Goal: Task Accomplishment & Management: Manage account settings

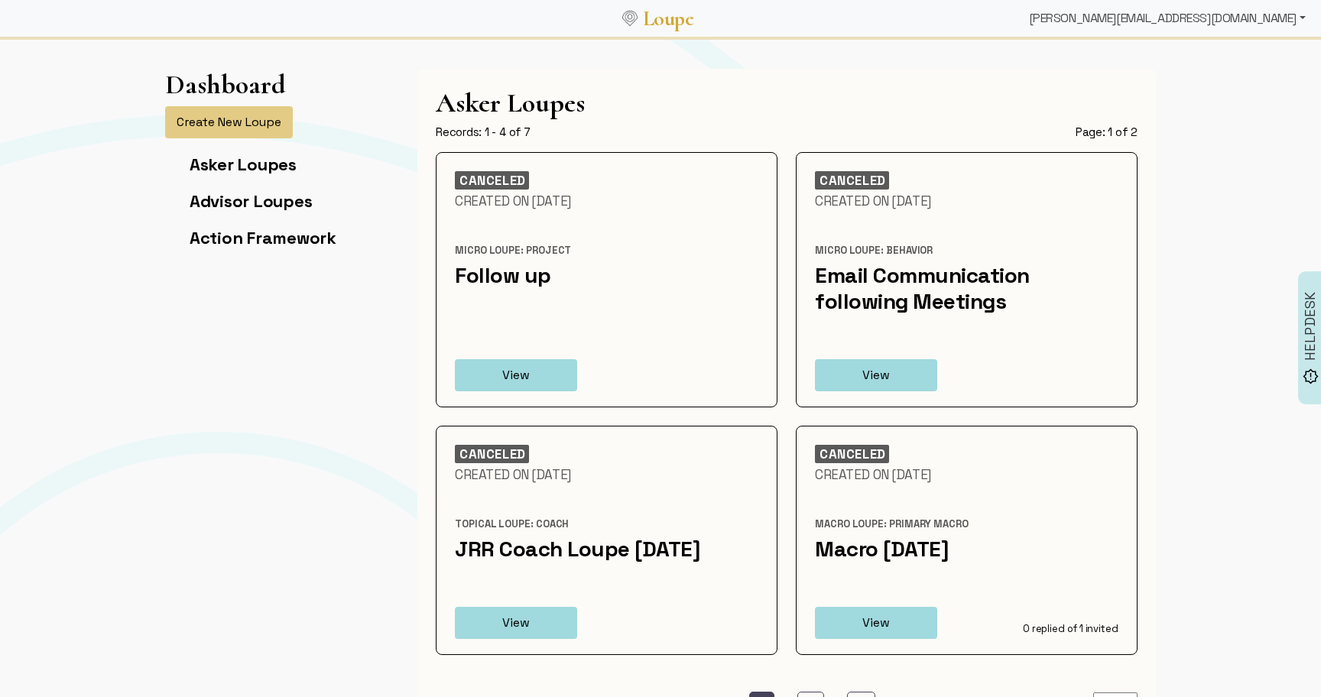
click at [1266, 15] on div "[PERSON_NAME][EMAIL_ADDRESS][DOMAIN_NAME]" at bounding box center [1167, 18] width 289 height 31
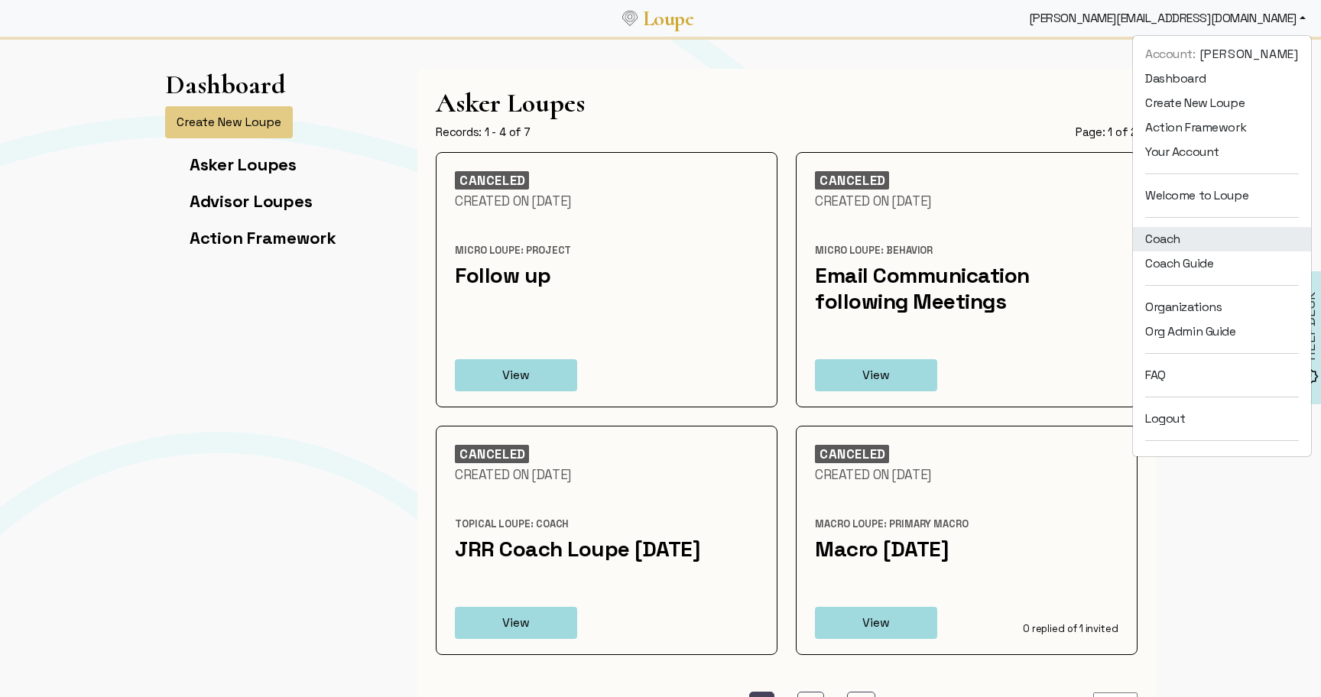
click at [1189, 241] on link "Coach" at bounding box center [1222, 239] width 178 height 24
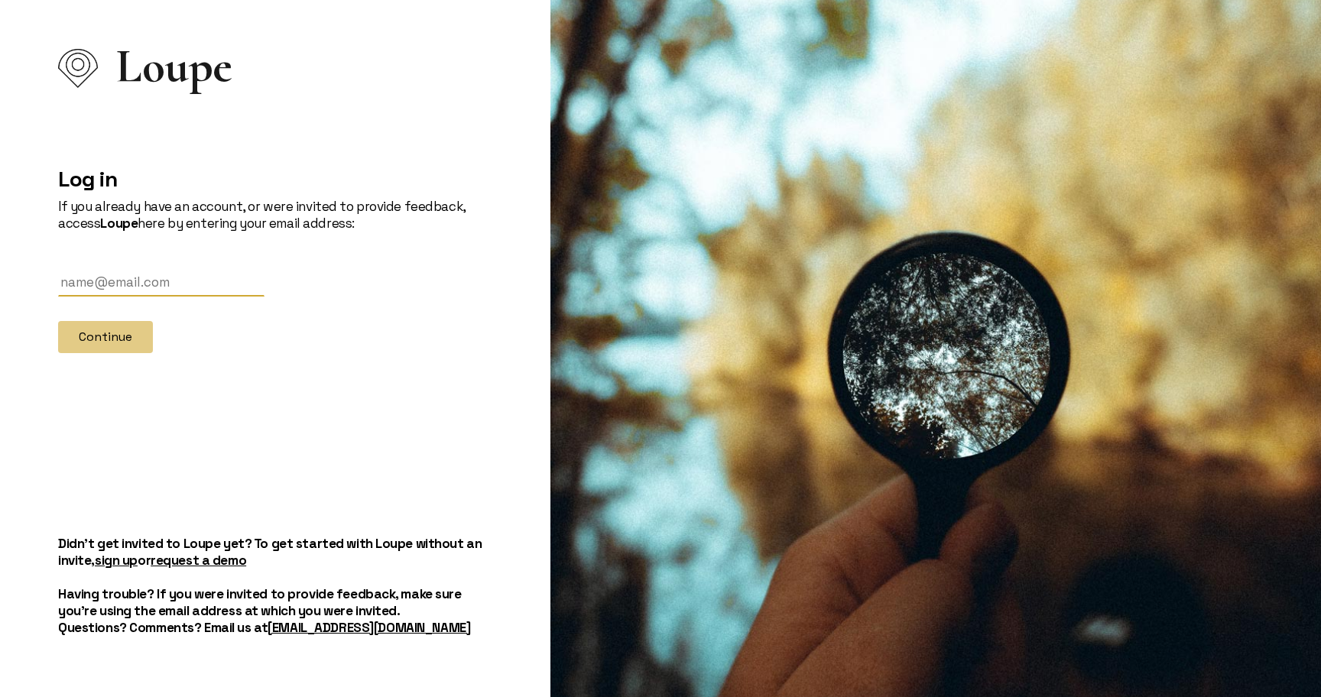
click at [147, 275] on input "text" at bounding box center [161, 282] width 206 height 28
paste input "[PERSON_NAME][EMAIL_ADDRESS][DOMAIN_NAME]"
type input "[PERSON_NAME][EMAIL_ADDRESS][DOMAIN_NAME]"
click at [116, 334] on button "Continue" at bounding box center [105, 337] width 95 height 32
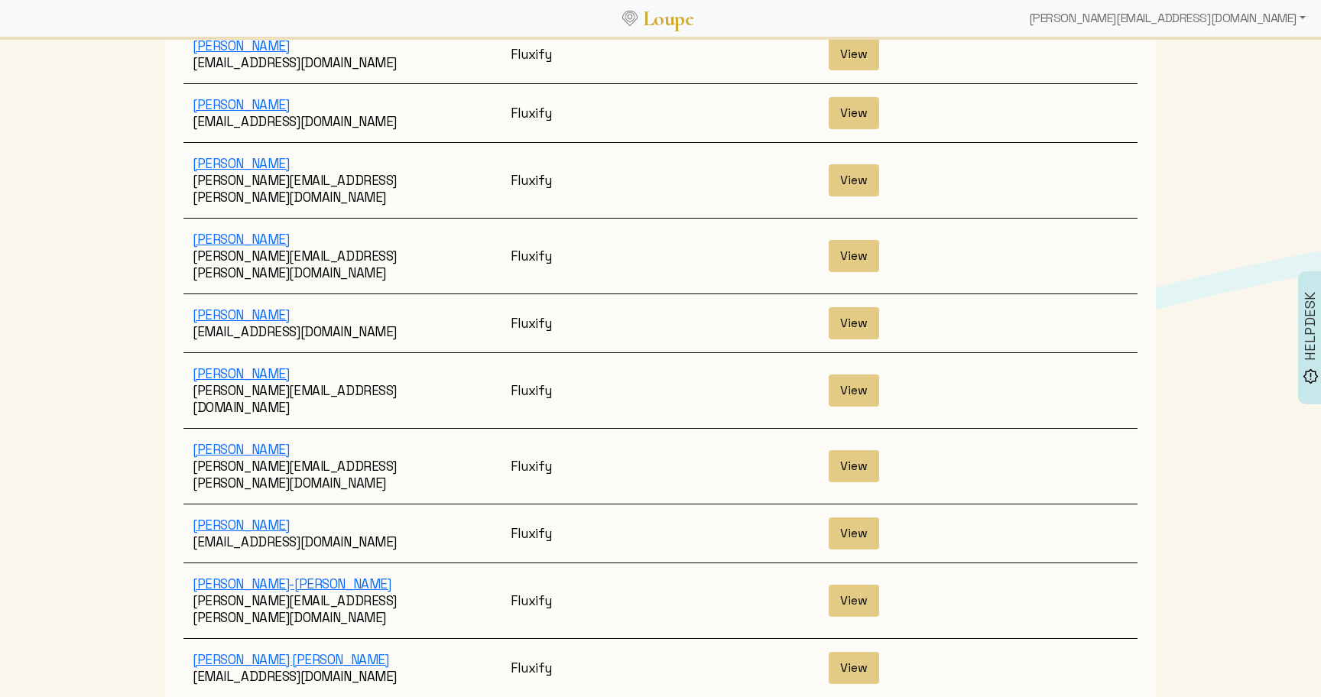
scroll to position [2566, 0]
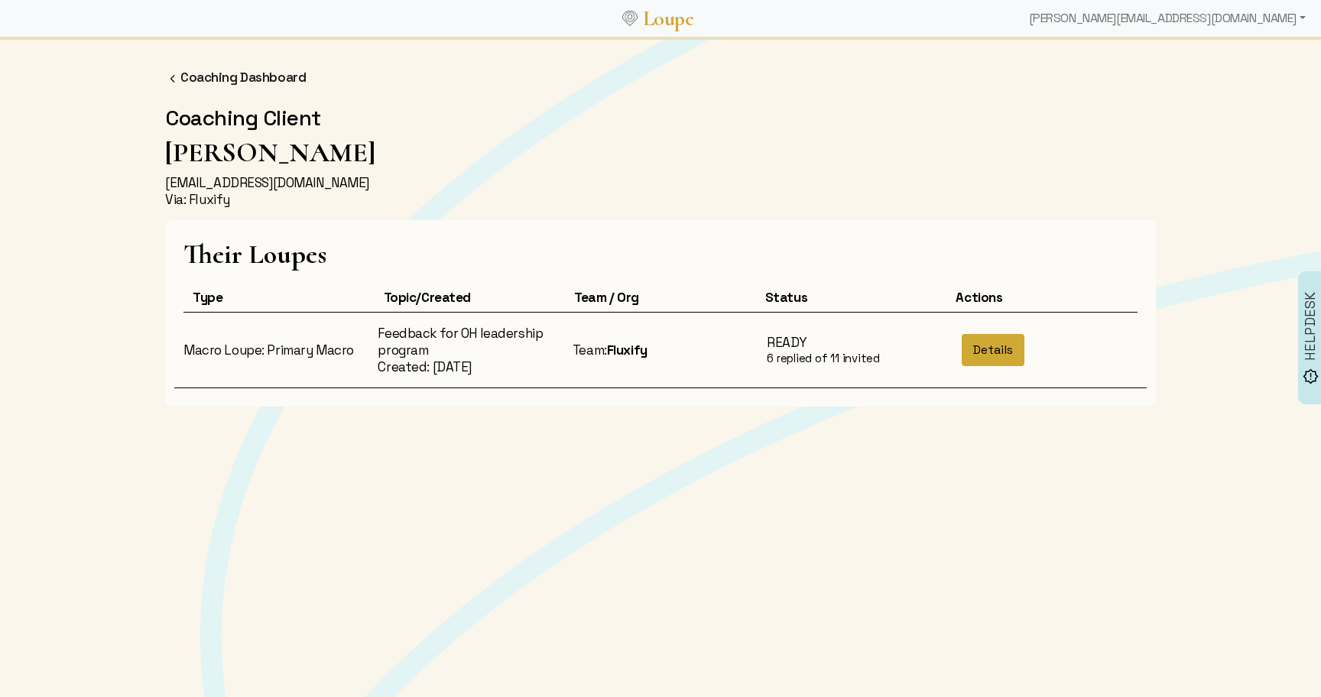
click at [1003, 343] on button "Details" at bounding box center [993, 350] width 63 height 32
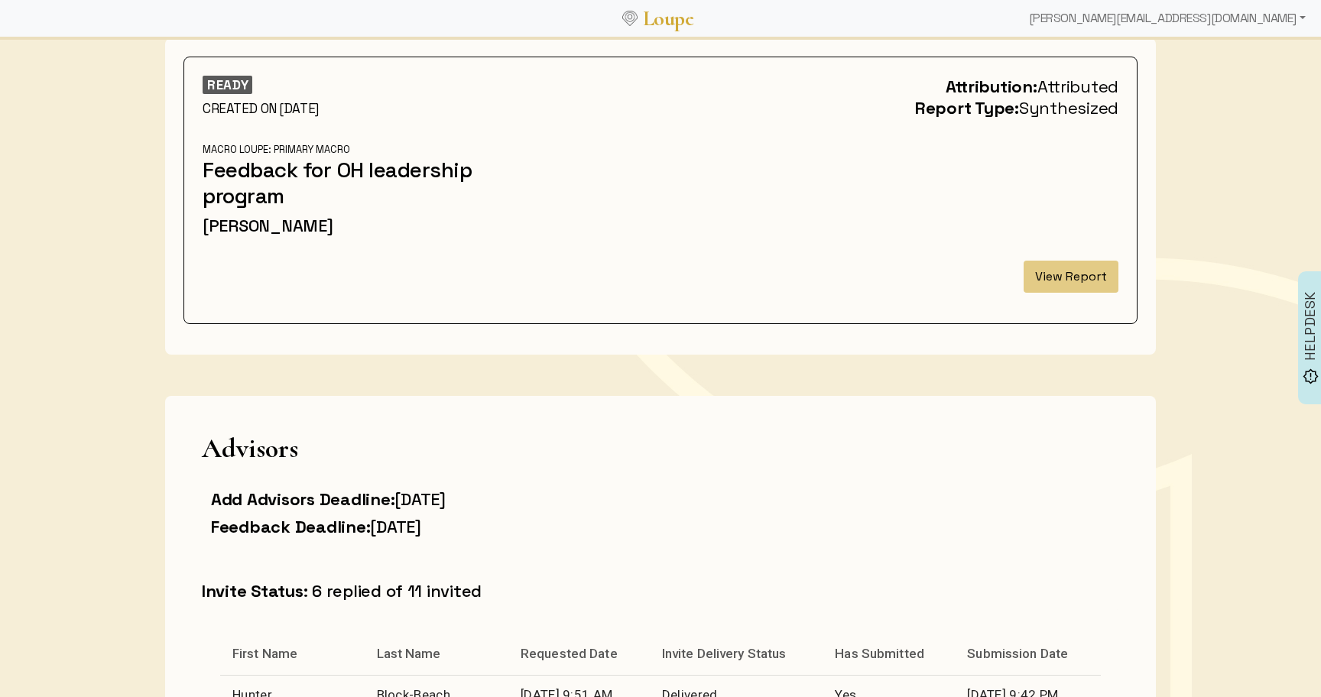
scroll to position [23, 0]
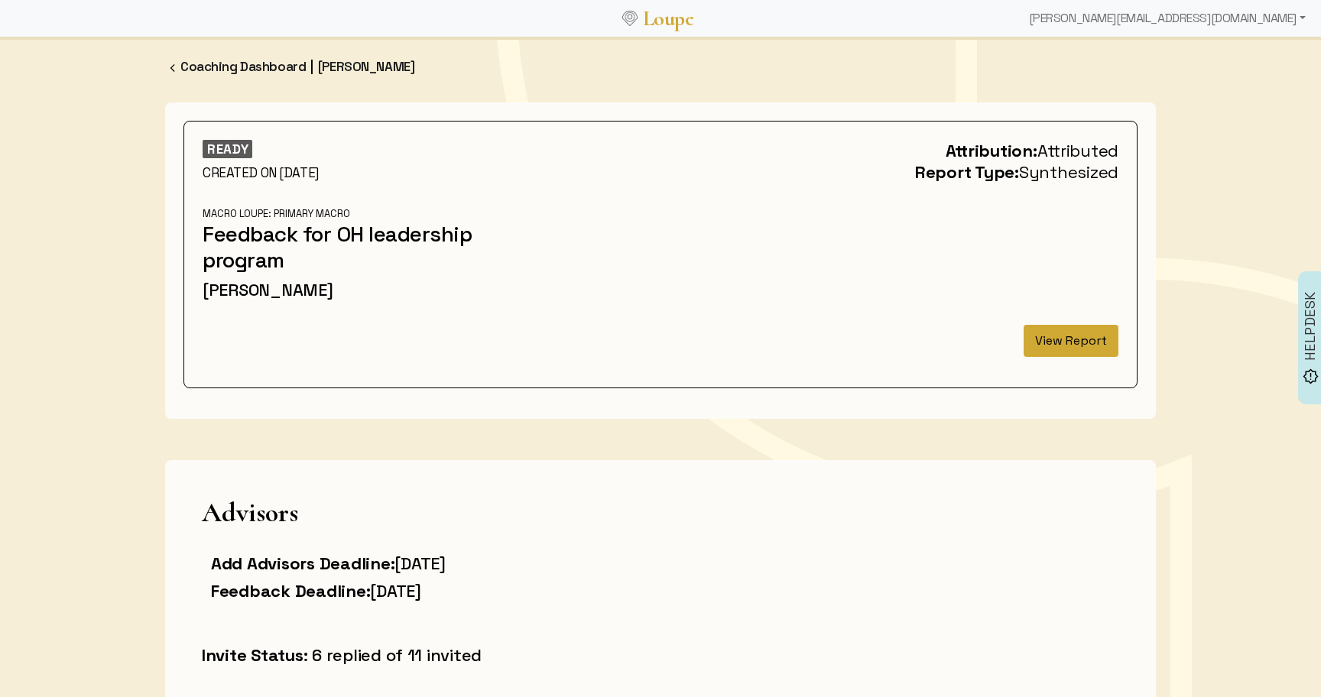
click at [1090, 343] on button "View Report" at bounding box center [1071, 341] width 95 height 32
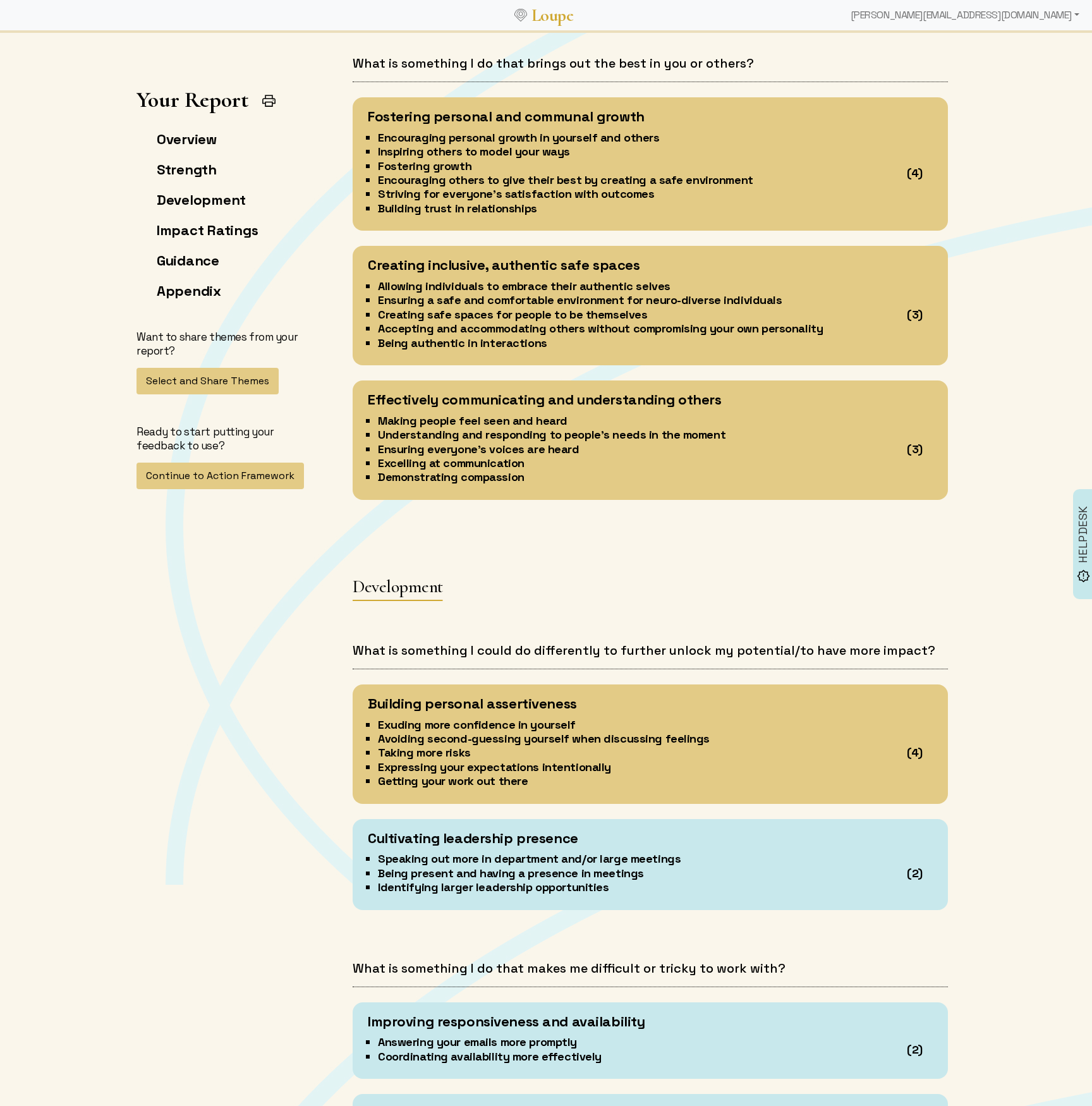
scroll to position [1829, 0]
